Goal: Information Seeking & Learning: Understand process/instructions

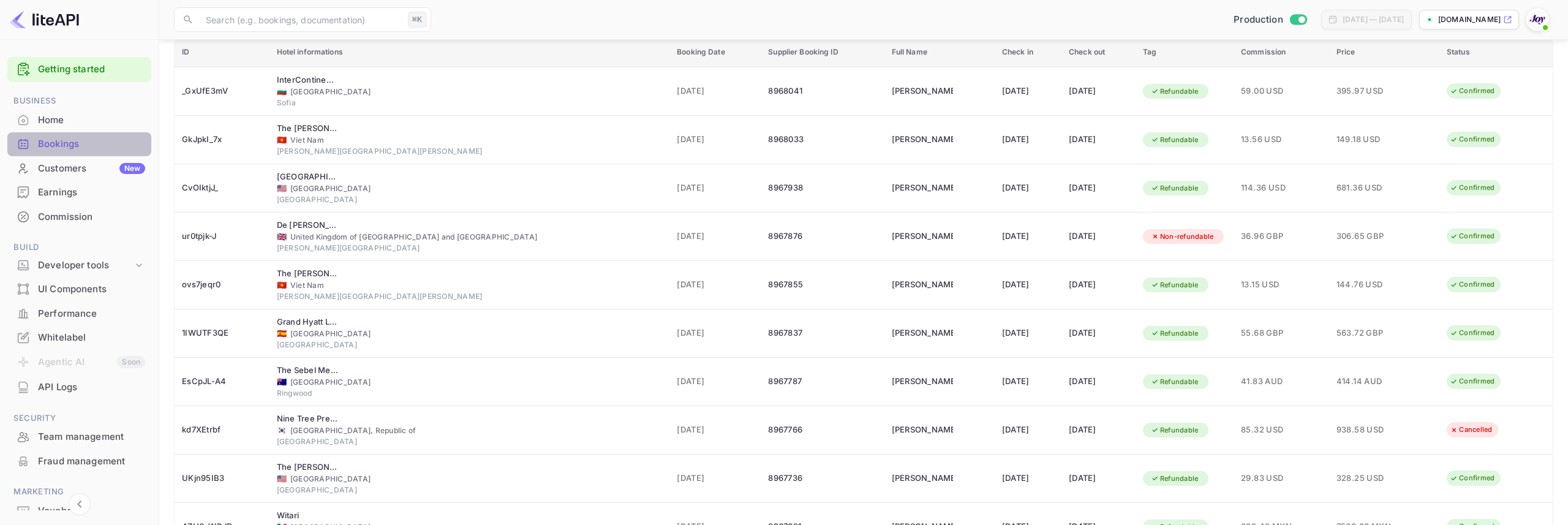
click at [80, 146] on div "Bookings" at bounding box center [92, 144] width 107 height 14
click at [74, 117] on div "Home" at bounding box center [92, 120] width 107 height 14
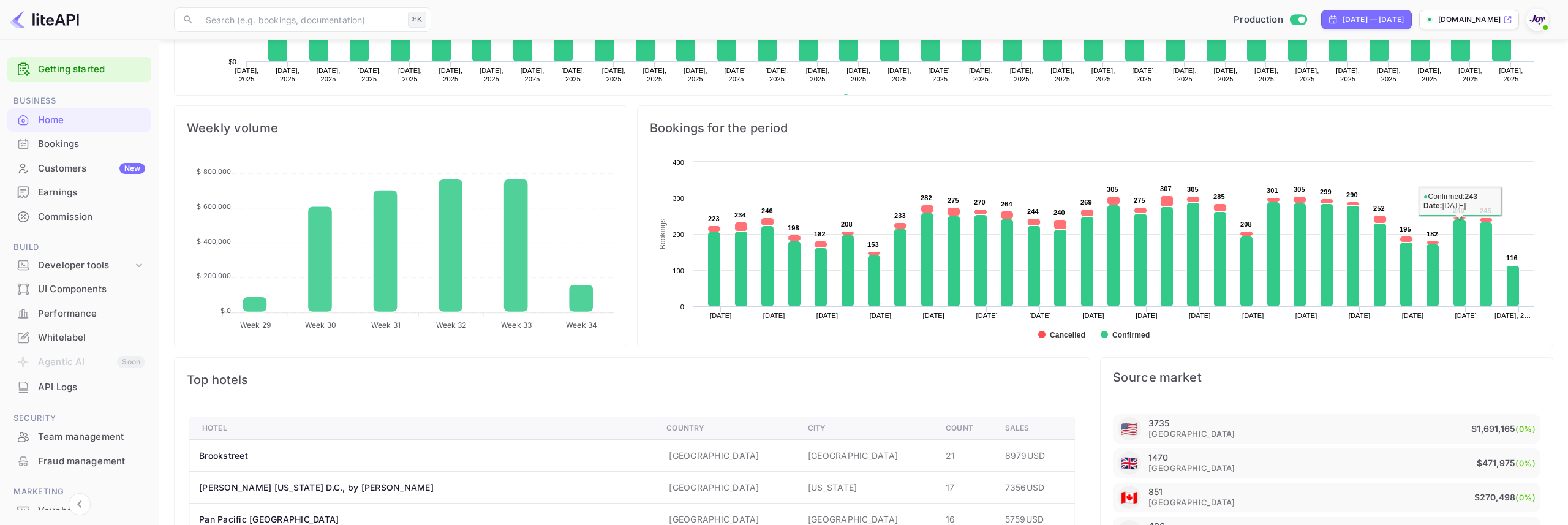
scroll to position [341, 0]
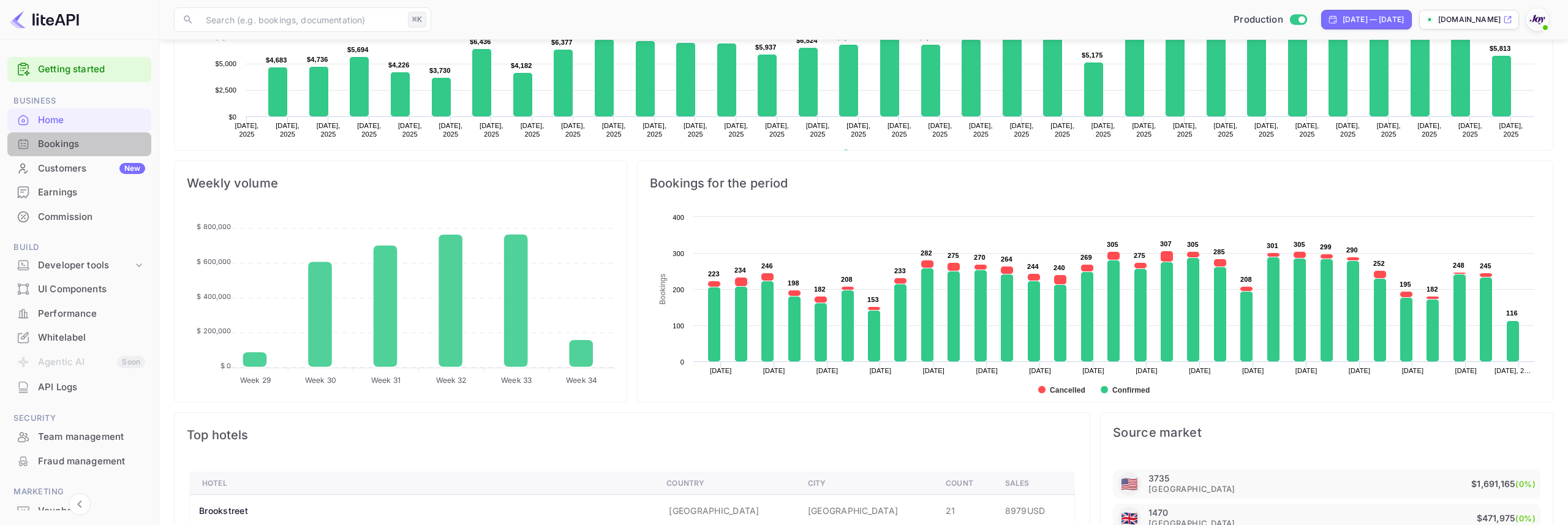
click at [84, 146] on div "Bookings" at bounding box center [92, 144] width 107 height 14
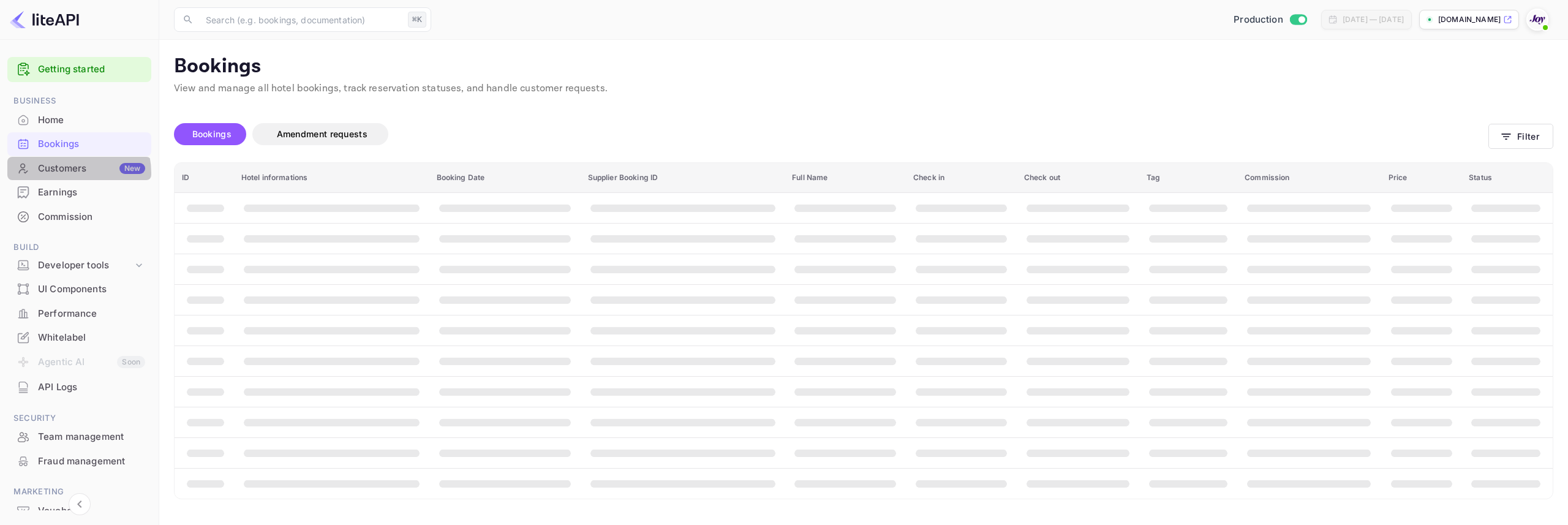
click at [68, 173] on div "Customers New" at bounding box center [92, 169] width 107 height 14
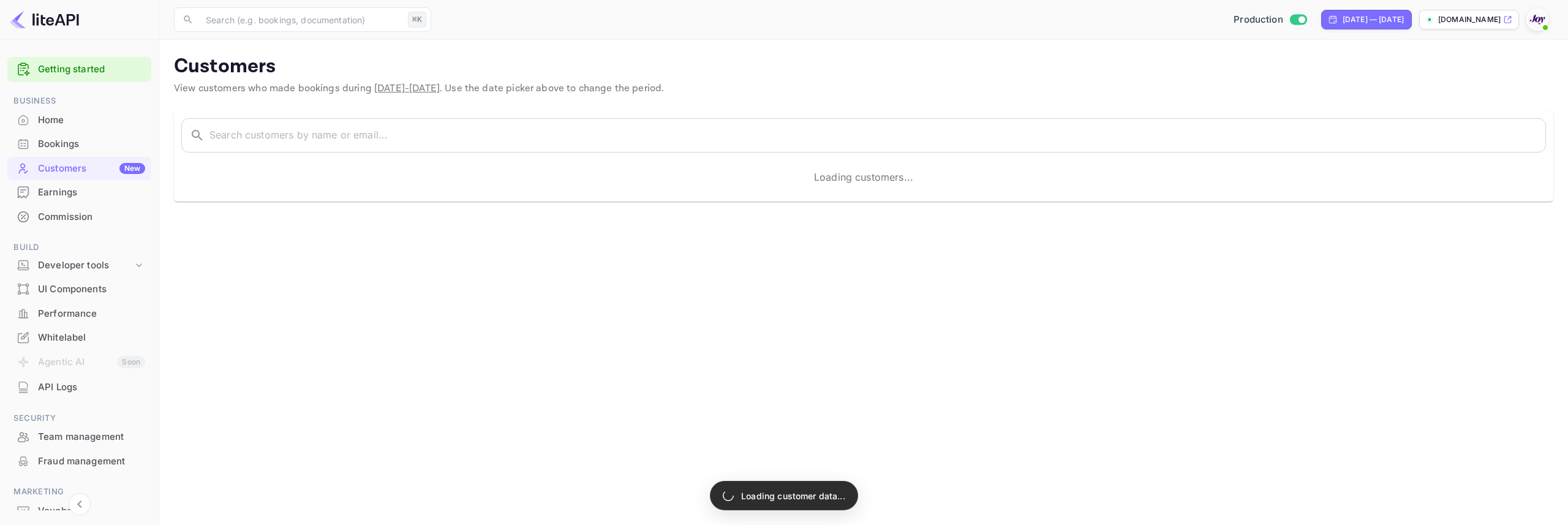
click at [68, 191] on div "Earnings" at bounding box center [92, 193] width 107 height 14
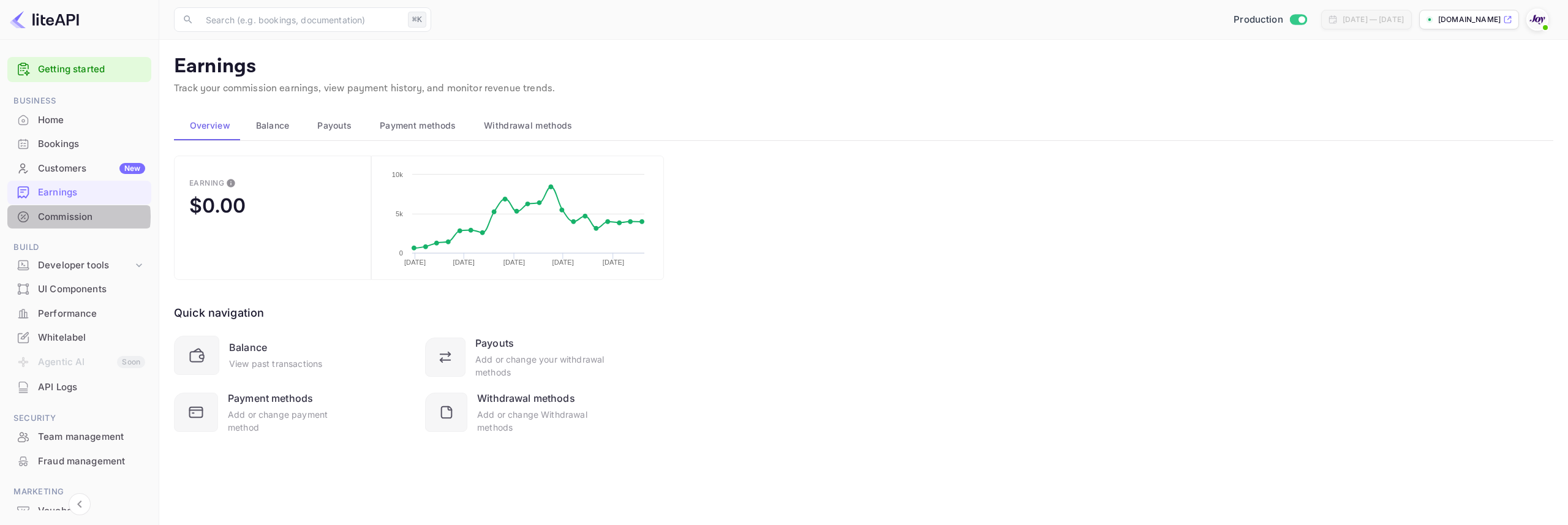
click at [64, 217] on div "Commission" at bounding box center [92, 217] width 107 height 14
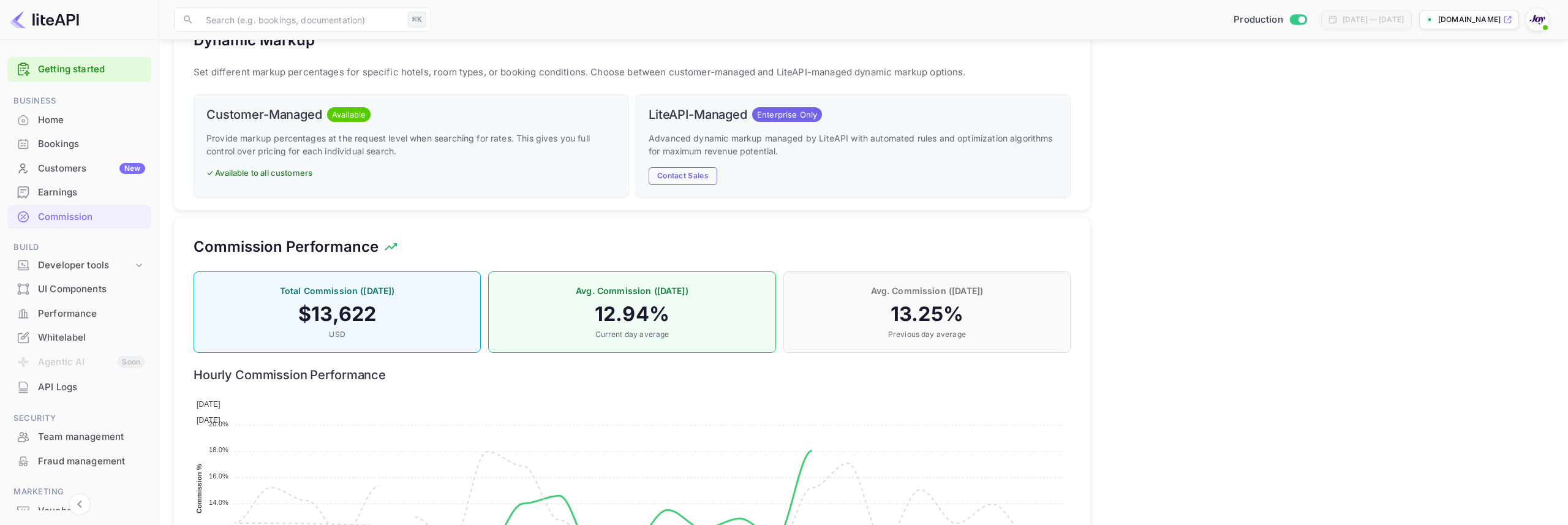
scroll to position [748, 0]
click at [115, 270] on div "Developer tools" at bounding box center [85, 265] width 95 height 14
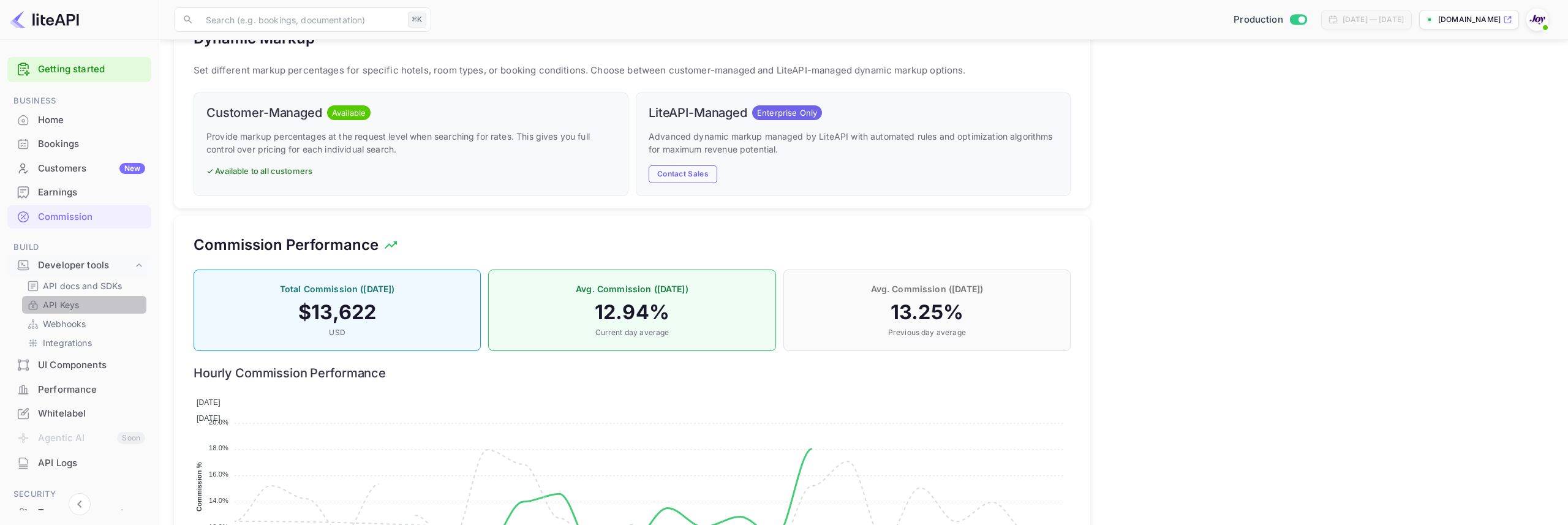
click at [99, 308] on link "API Keys" at bounding box center [84, 305] width 115 height 13
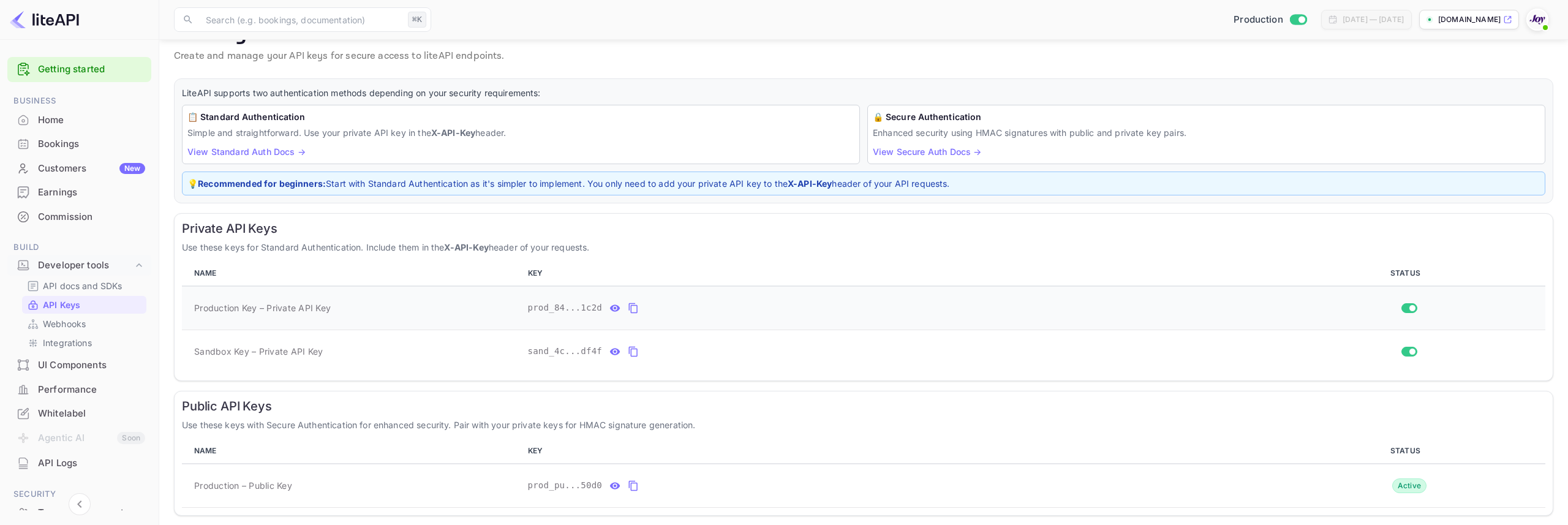
scroll to position [74, 0]
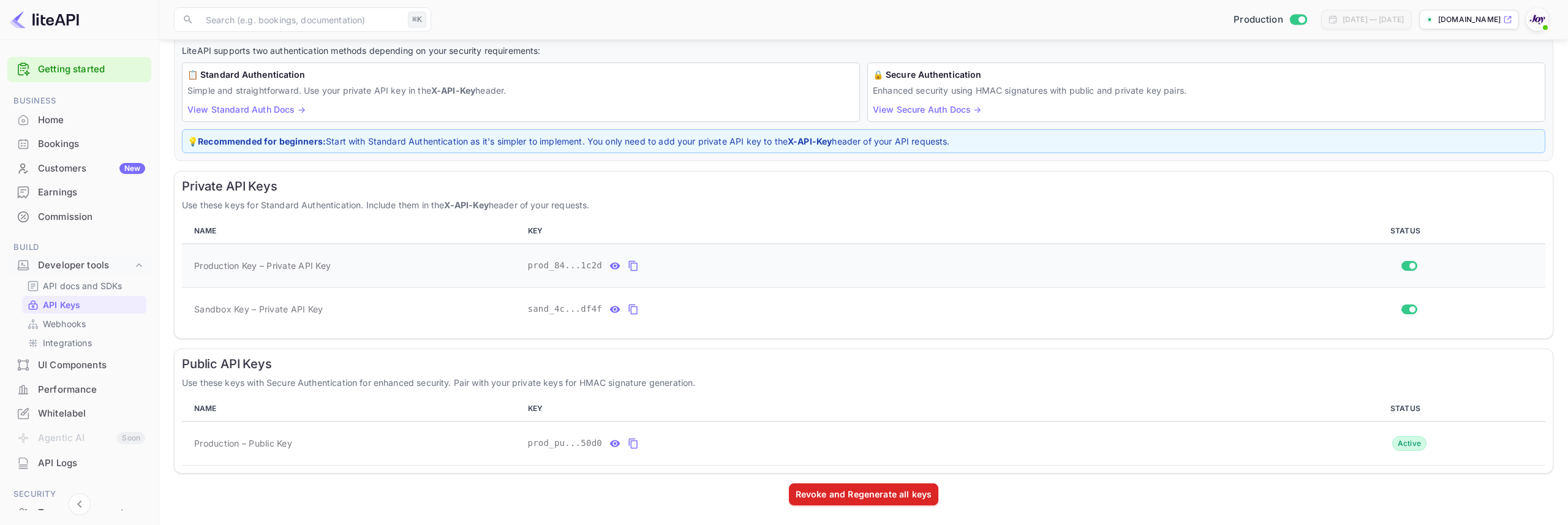
click at [632, 267] on icon "private api keys table" at bounding box center [633, 266] width 11 height 15
click at [294, 141] on strong "Recommended for beginners:" at bounding box center [262, 141] width 128 height 11
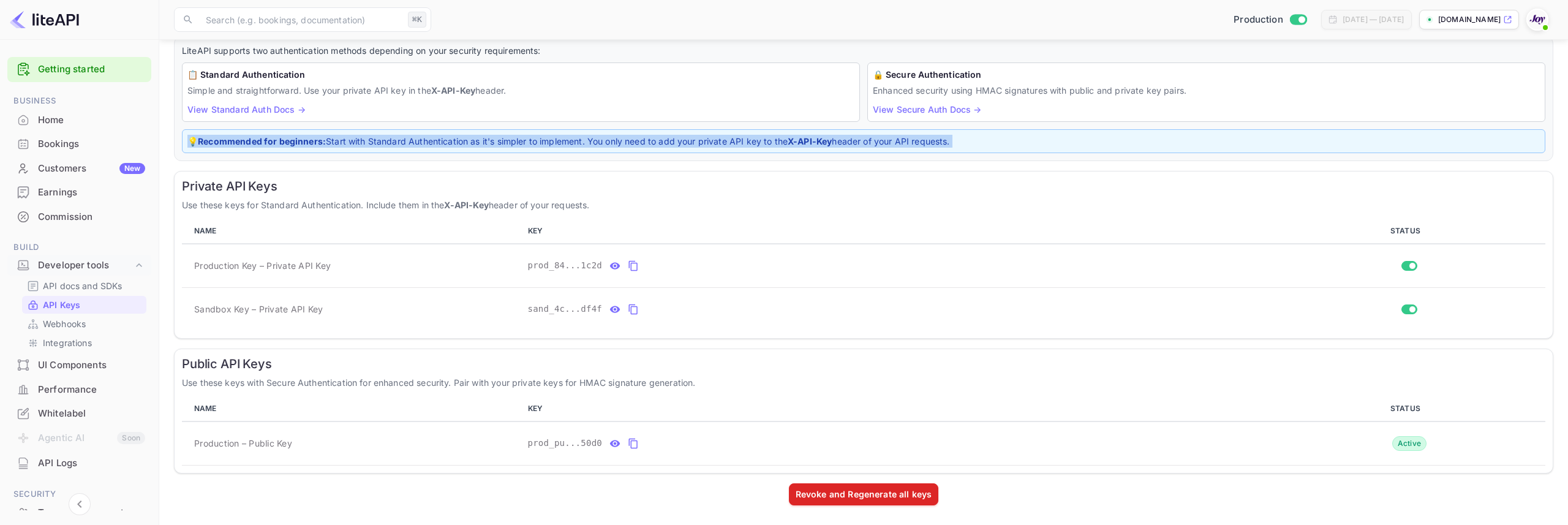
click at [294, 141] on strong "Recommended for beginners:" at bounding box center [262, 141] width 128 height 11
click at [479, 143] on p "💡 Recommended for beginners: Start with Standard Authentication as it's simpler…" at bounding box center [863, 141] width 1352 height 13
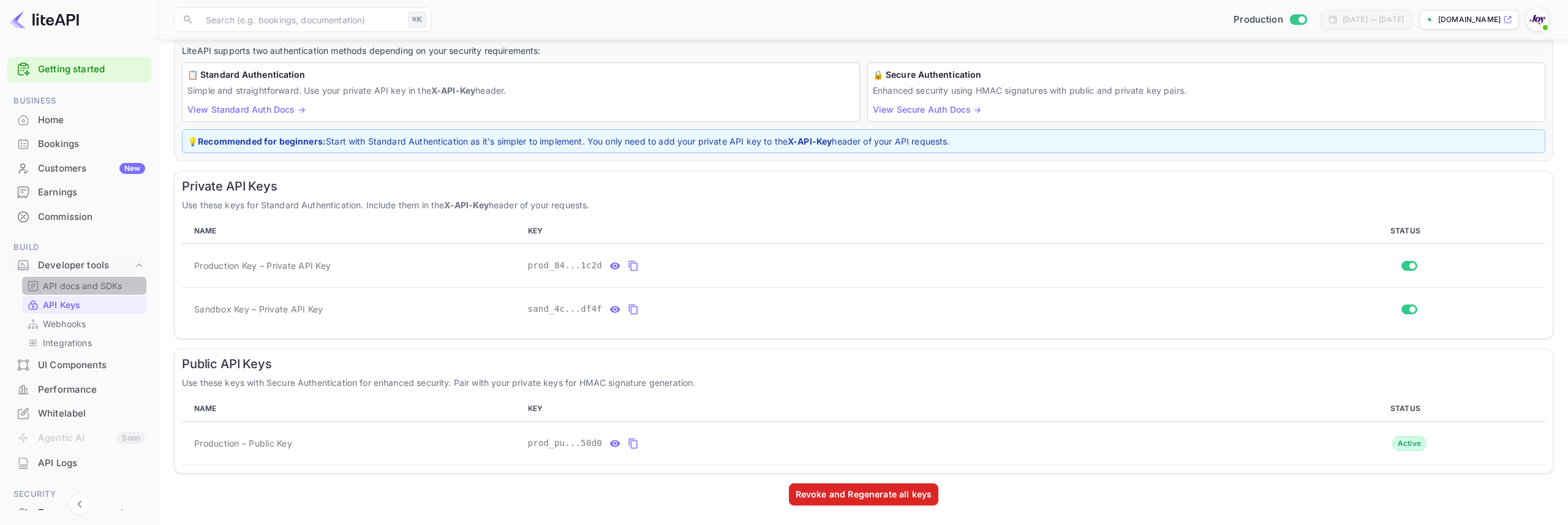
click at [85, 286] on p "API docs and SDKs" at bounding box center [83, 286] width 79 height 13
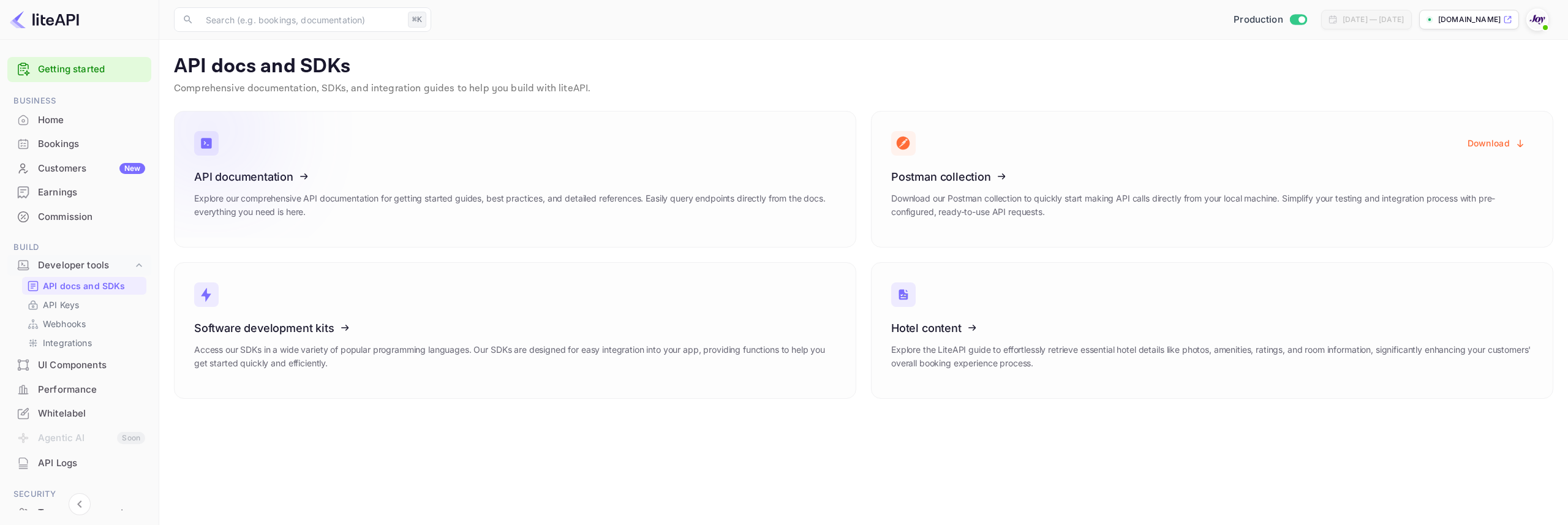
click at [286, 167] on icon at bounding box center [269, 174] width 191 height 126
